Goal: Transaction & Acquisition: Purchase product/service

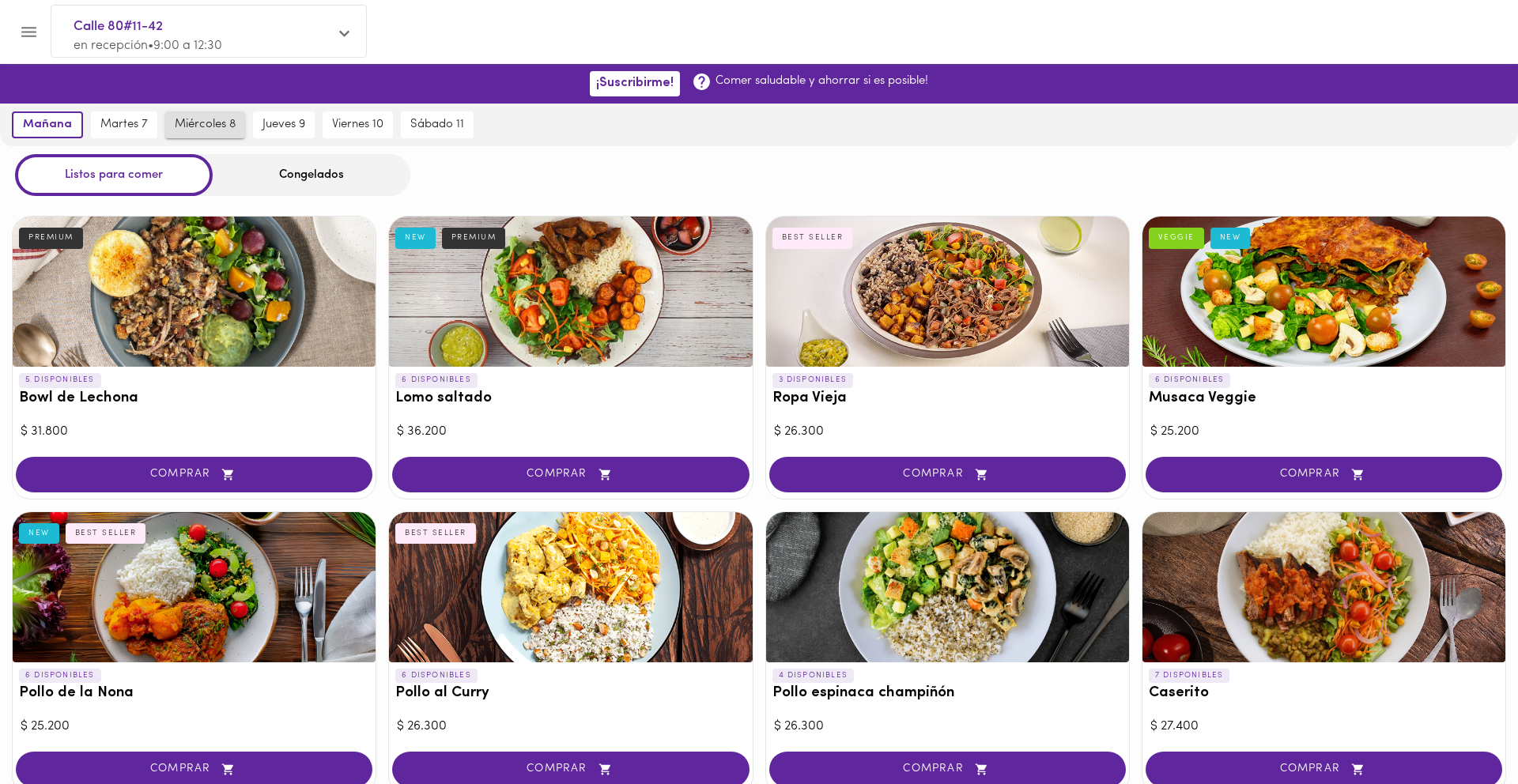
click at [208, 123] on span "miércoles 8" at bounding box center [205, 124] width 61 height 14
click at [323, 175] on div "Congelados" at bounding box center [312, 174] width 198 height 42
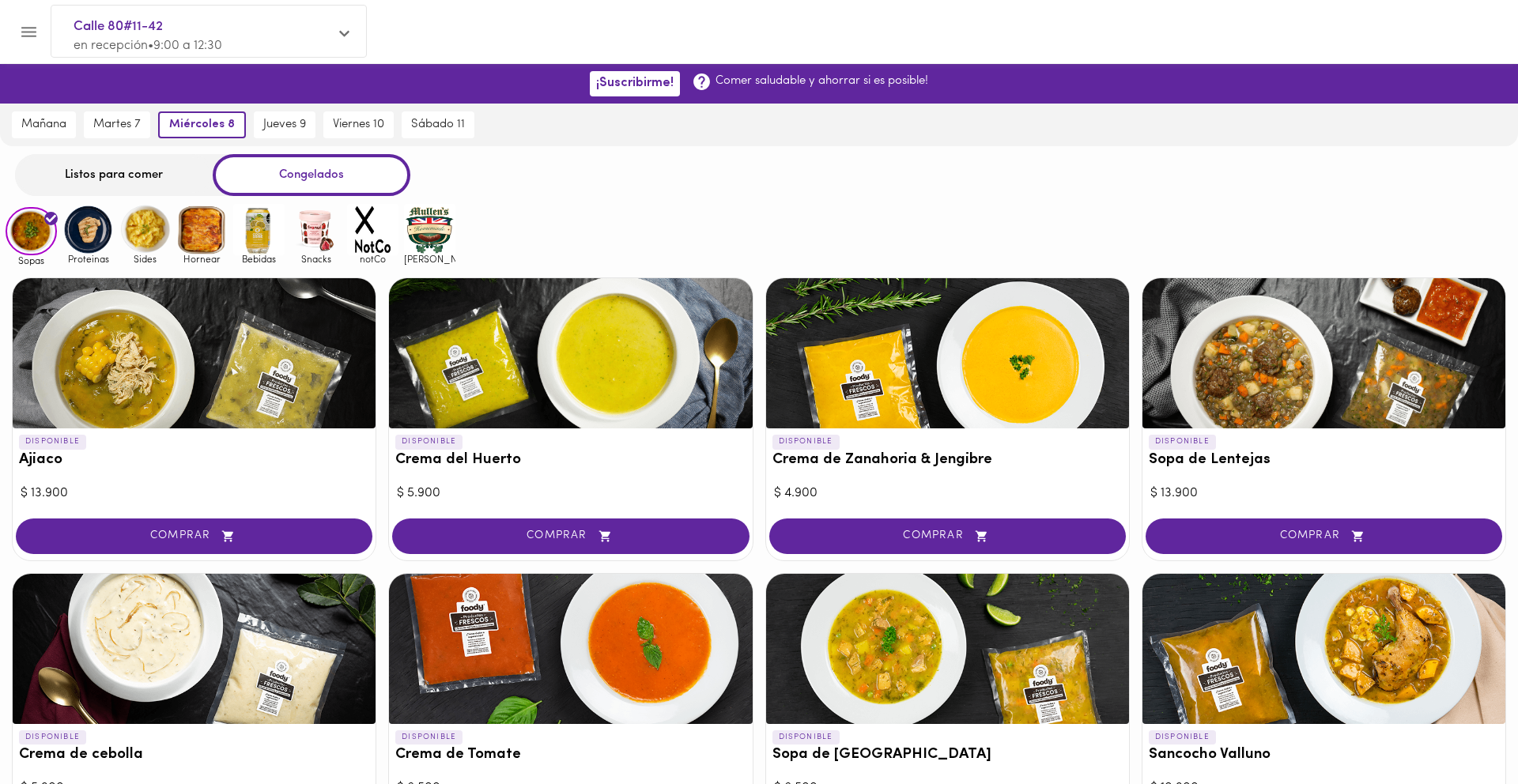
click at [83, 224] on img at bounding box center [88, 229] width 52 height 52
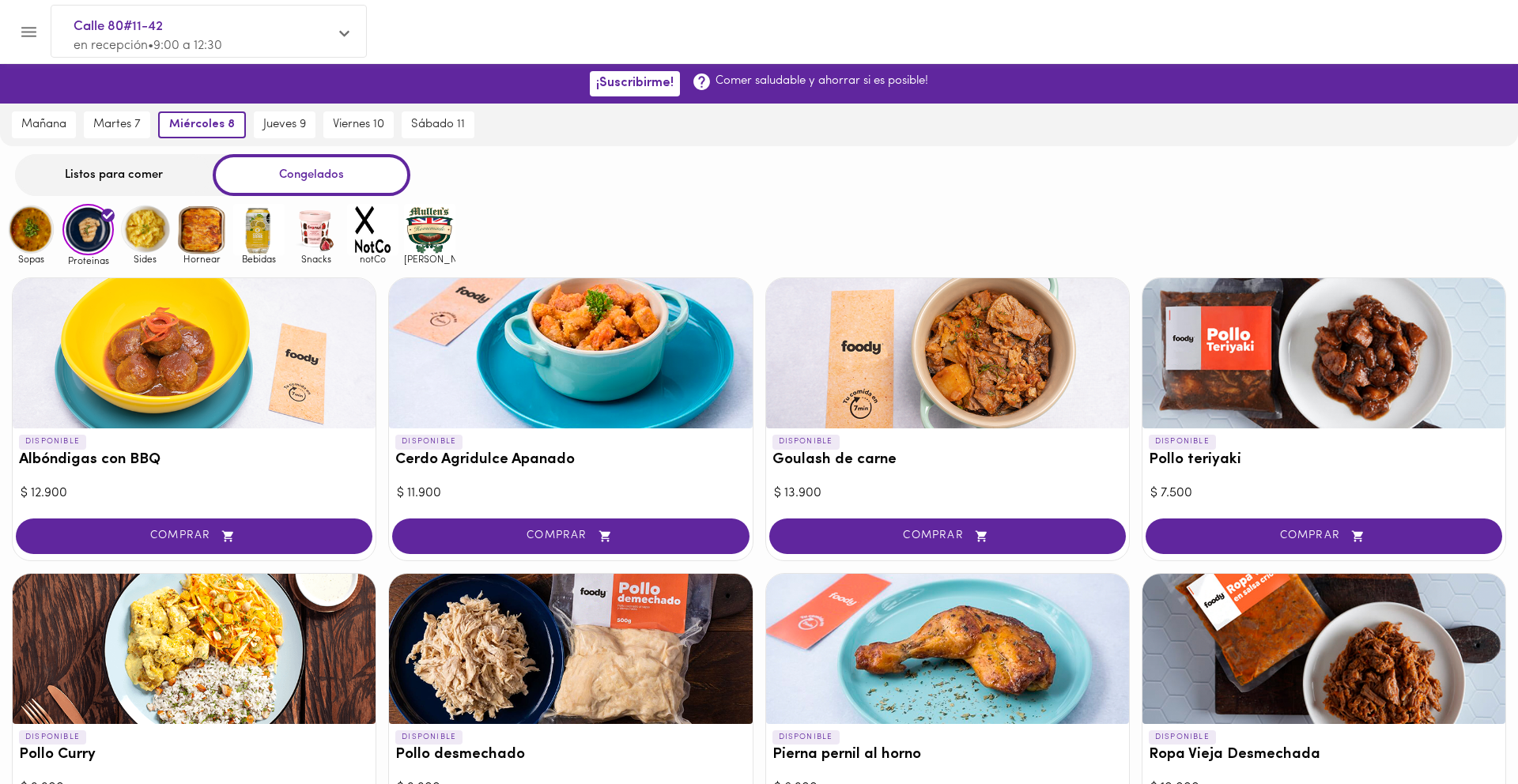
click at [124, 392] on div at bounding box center [194, 353] width 363 height 150
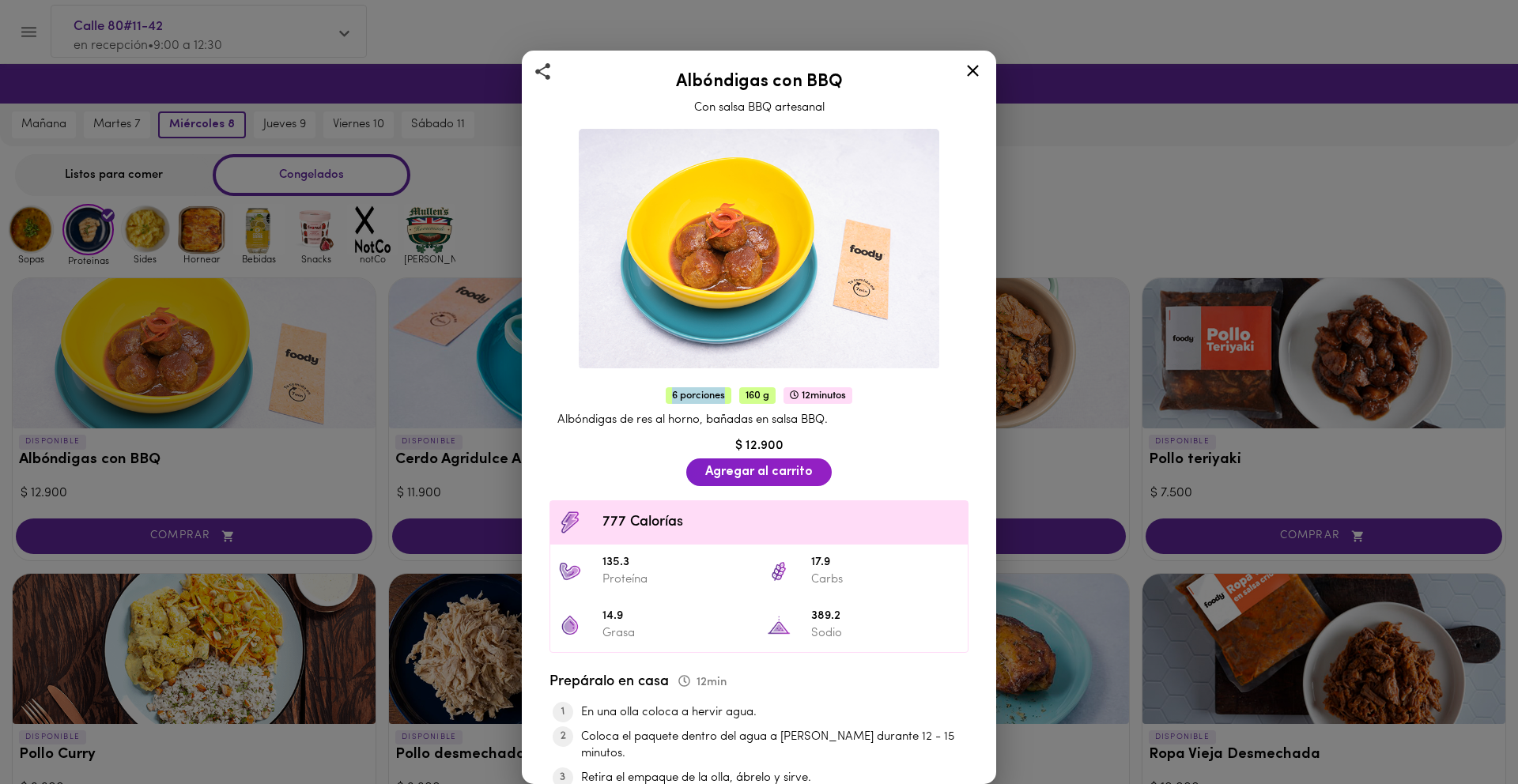
drag, startPoint x: 721, startPoint y: 396, endPoint x: 659, endPoint y: 396, distance: 62.0
click at [659, 396] on div "6 porciones 160 g 12 minutos Albóndigas de res al horno, bañadas en salsa BBQ. …" at bounding box center [758, 641] width 447 height 521
click at [968, 74] on icon at bounding box center [972, 70] width 11 height 11
